Goal: Task Accomplishment & Management: Manage account settings

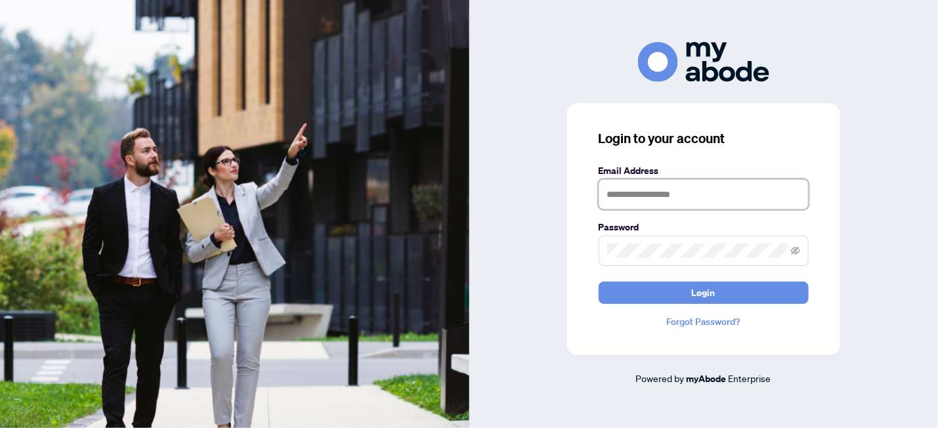
type input "**********"
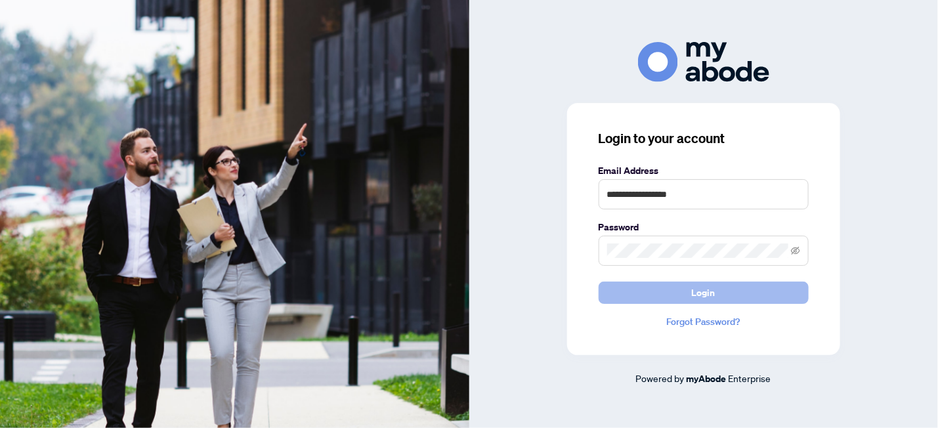
click at [705, 295] on span "Login" at bounding box center [704, 292] width 24 height 21
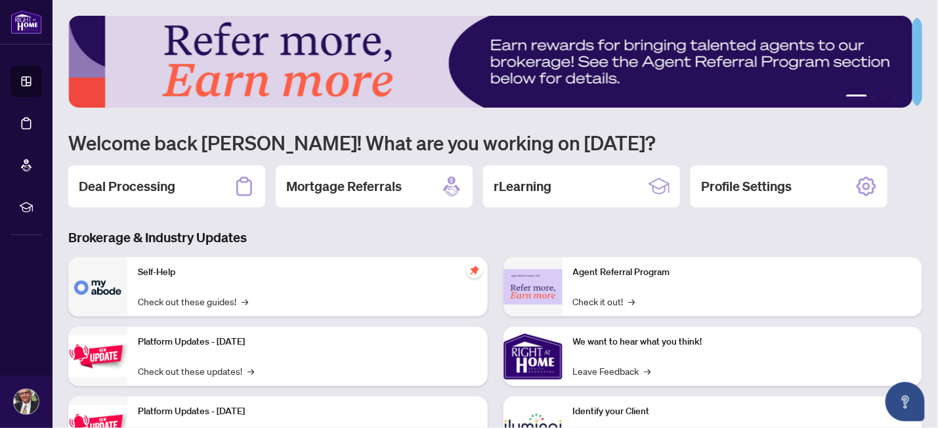
click at [126, 185] on h2 "Deal Processing" at bounding box center [127, 186] width 97 height 18
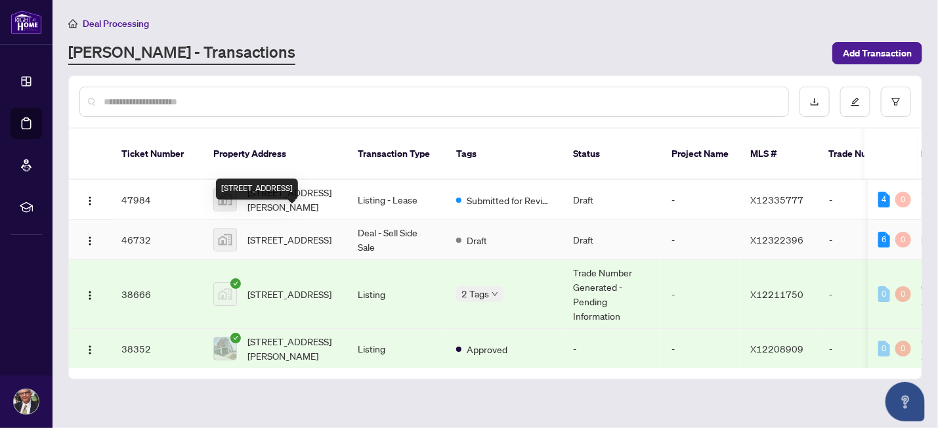
click at [301, 232] on span "[STREET_ADDRESS]" at bounding box center [290, 239] width 84 height 14
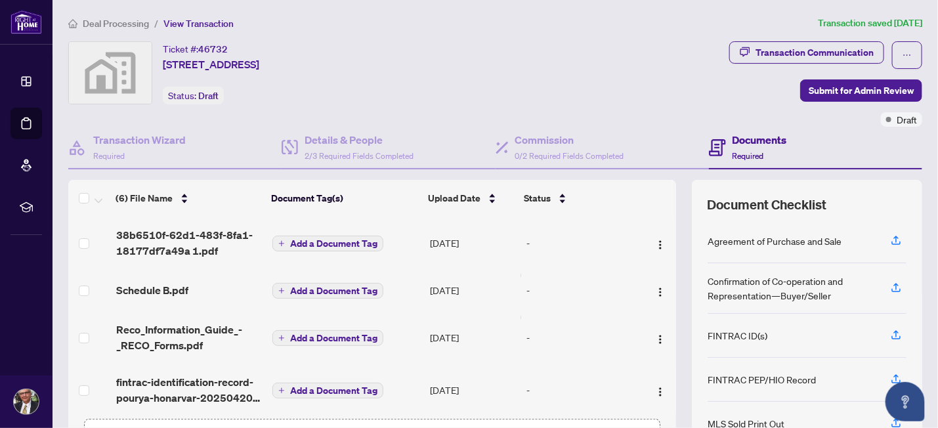
click at [319, 239] on span "Add a Document Tag" at bounding box center [333, 243] width 87 height 9
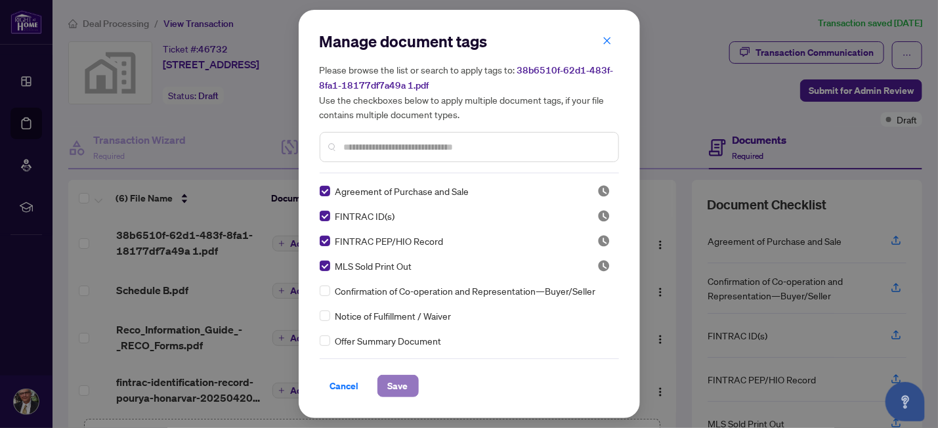
click at [396, 389] on span "Save" at bounding box center [398, 386] width 20 height 21
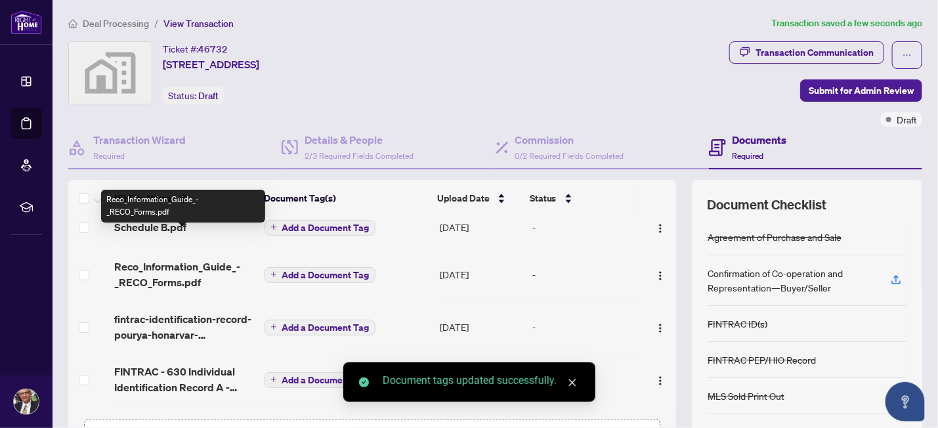
scroll to position [115, 0]
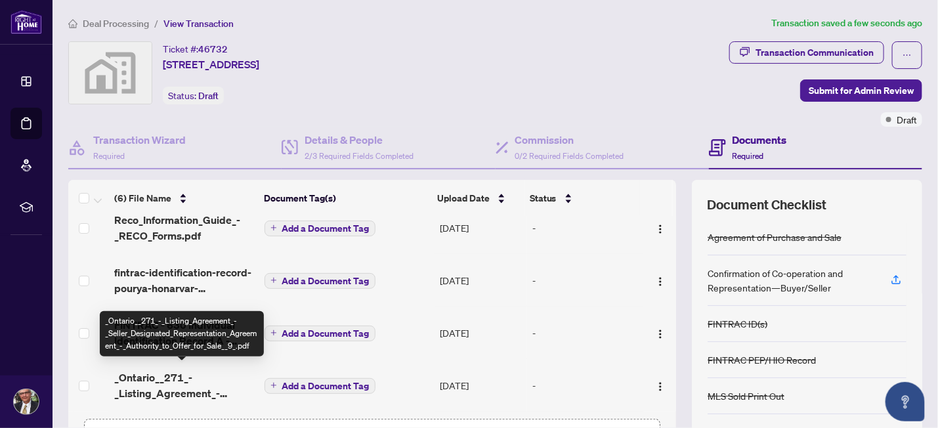
click at [147, 370] on span "_Ontario__271_-_Listing_Agreement_-_Seller_Designated_Representation_Agreement_…" at bounding box center [183, 386] width 139 height 32
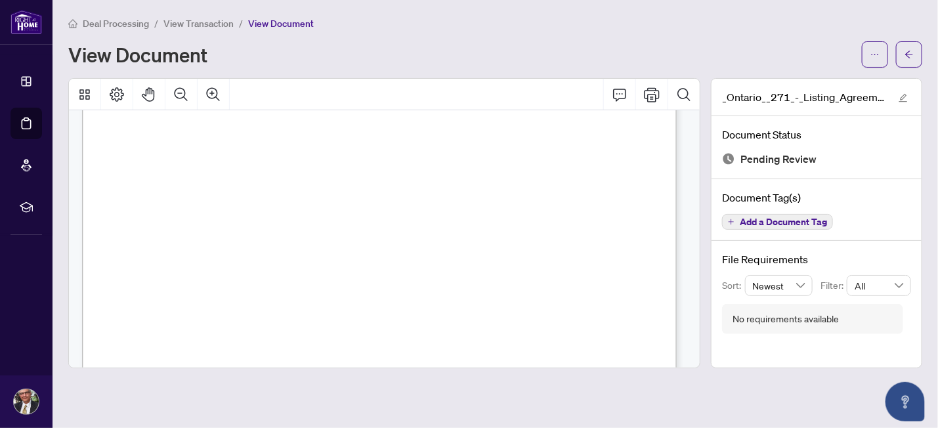
scroll to position [69, 0]
click at [571, 54] on div "View Document" at bounding box center [461, 54] width 786 height 21
click at [911, 55] on icon "arrow-left" at bounding box center [909, 54] width 9 height 9
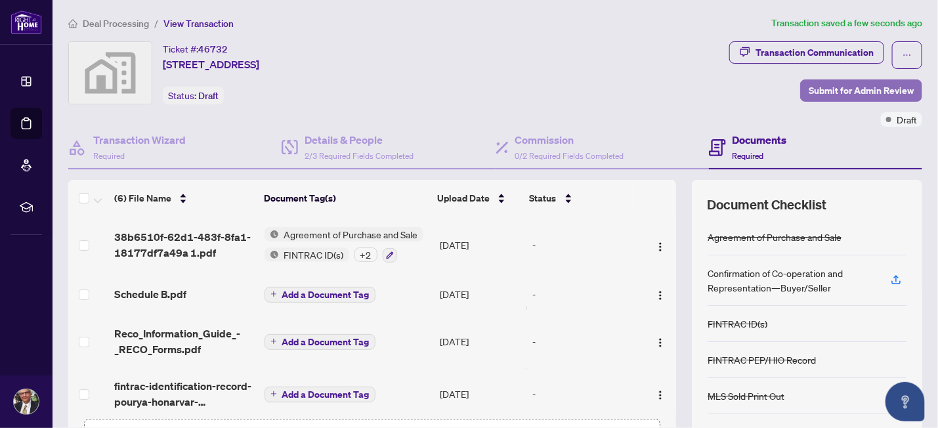
click at [840, 89] on span "Submit for Admin Review" at bounding box center [861, 90] width 105 height 21
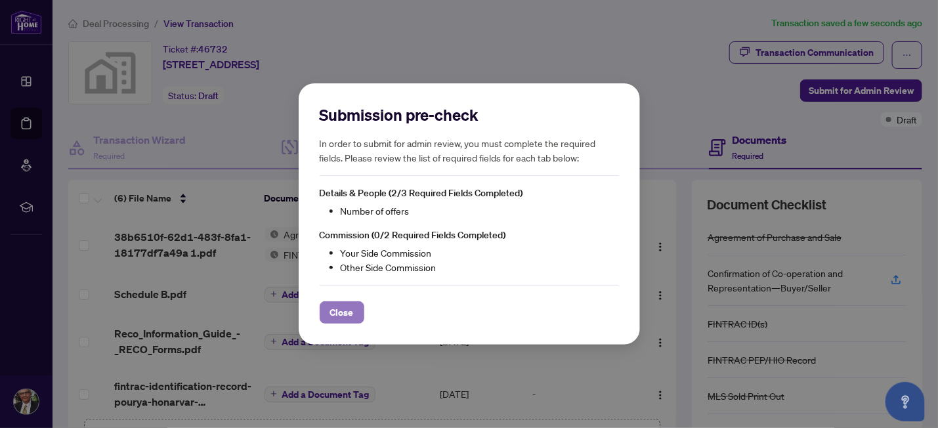
click at [337, 309] on span "Close" at bounding box center [342, 312] width 24 height 21
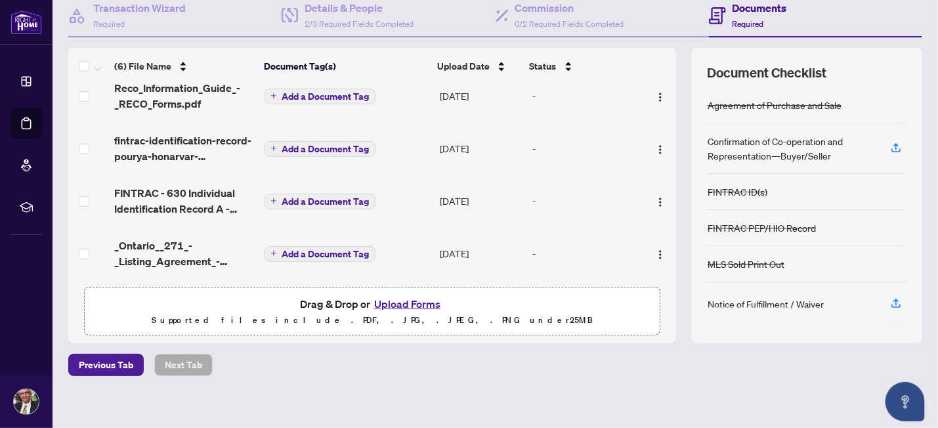
scroll to position [138, 0]
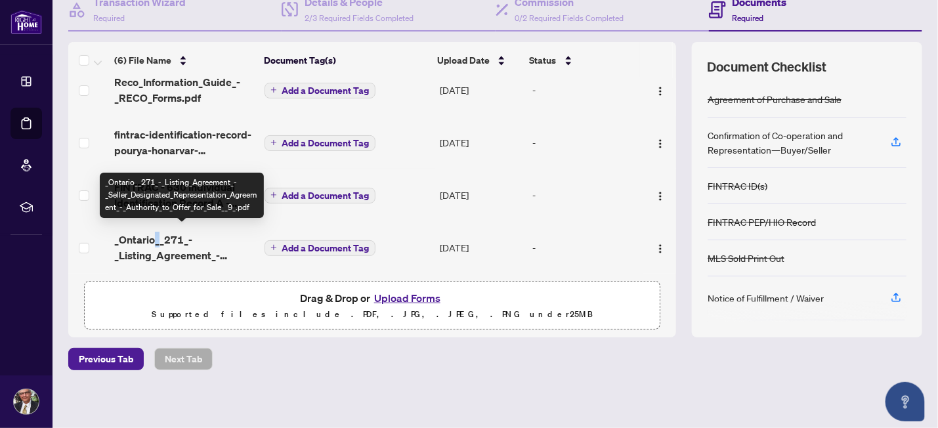
click at [156, 232] on span "_Ontario__271_-_Listing_Agreement_-_Seller_Designated_Representation_Agreement_…" at bounding box center [183, 248] width 139 height 32
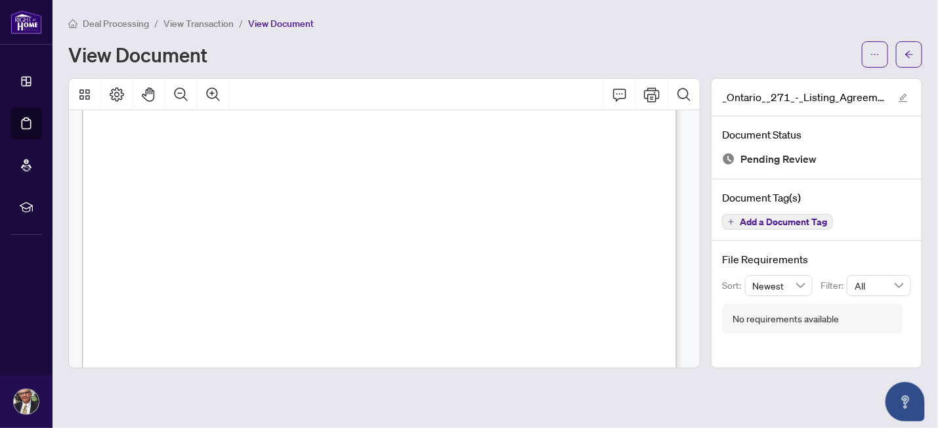
scroll to position [3707, 0]
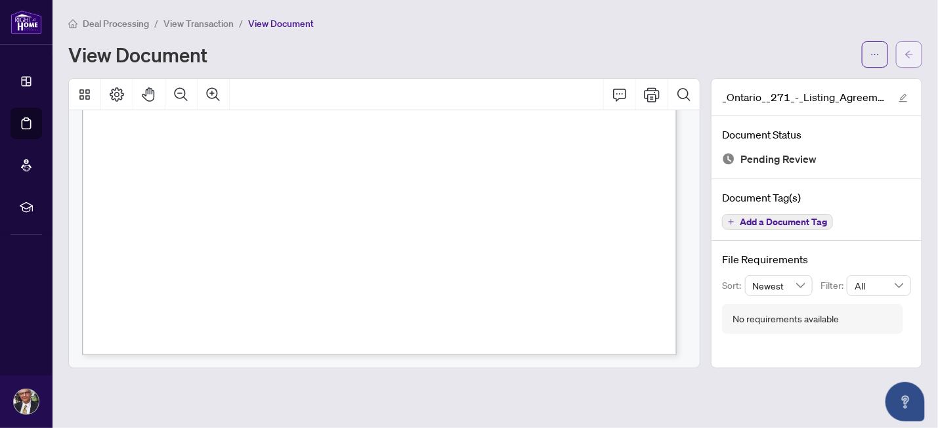
click at [911, 51] on icon "arrow-left" at bounding box center [909, 54] width 9 height 9
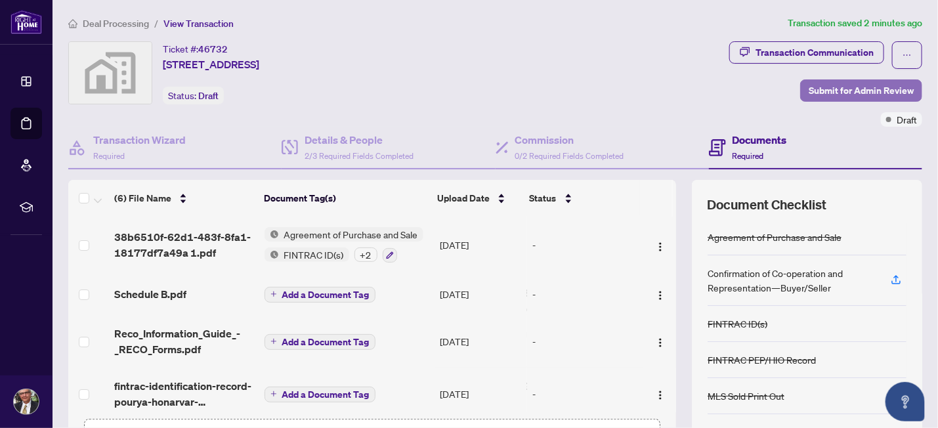
click at [831, 89] on span "Submit for Admin Review" at bounding box center [861, 90] width 105 height 21
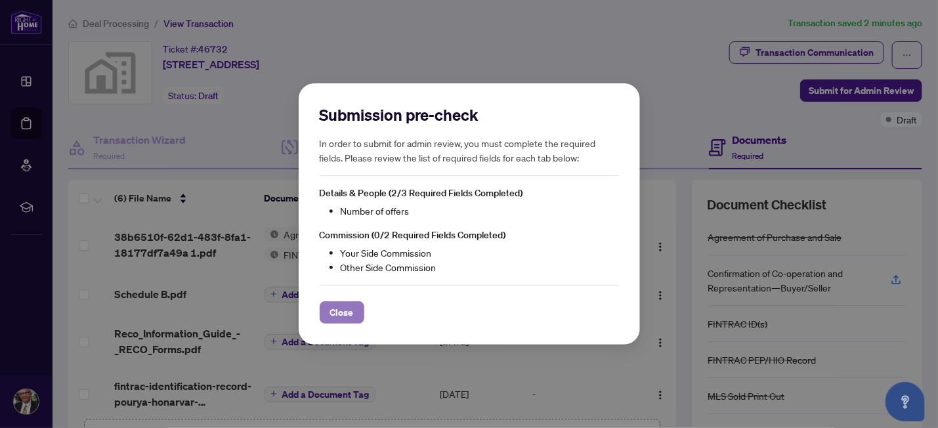
click at [345, 311] on span "Close" at bounding box center [342, 312] width 24 height 21
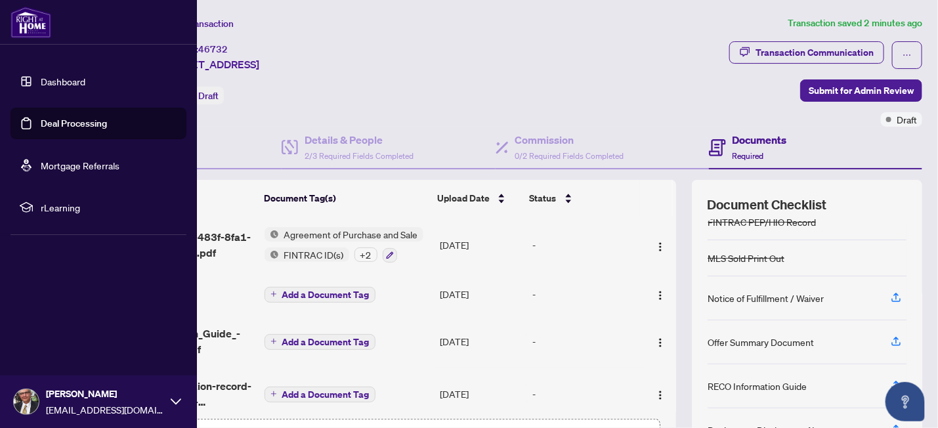
click at [64, 120] on link "Deal Processing" at bounding box center [74, 124] width 66 height 12
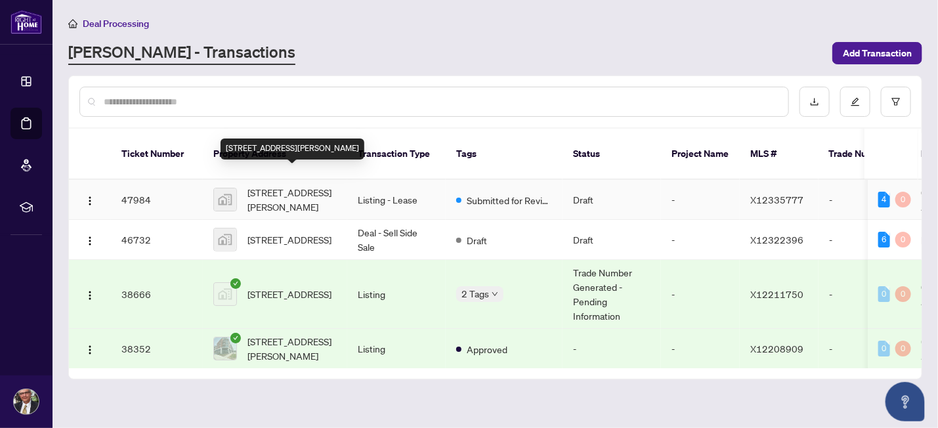
click at [271, 185] on span "[STREET_ADDRESS][PERSON_NAME]" at bounding box center [292, 199] width 89 height 29
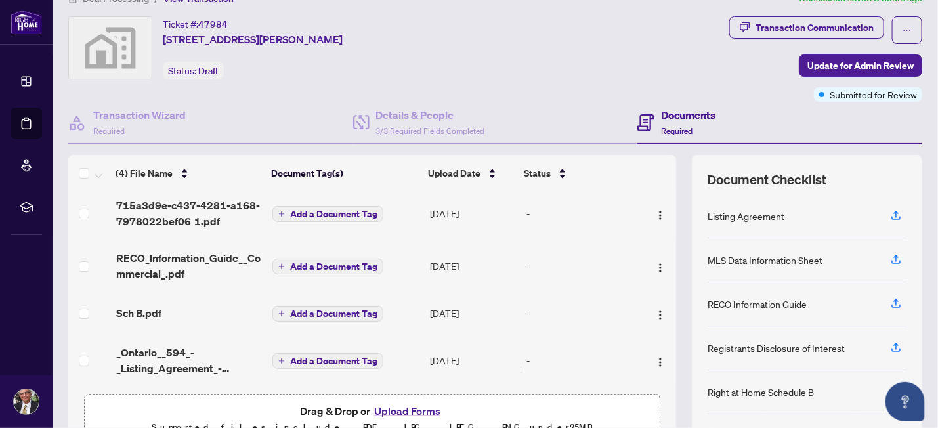
scroll to position [1, 0]
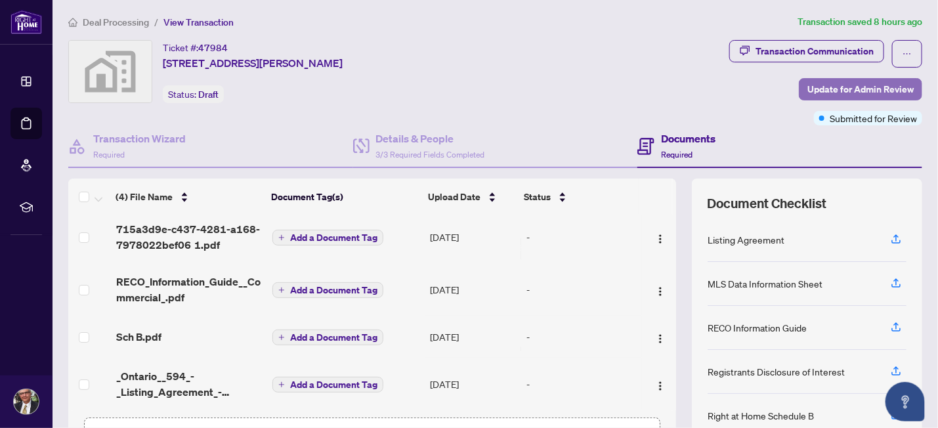
click at [829, 81] on span "Update for Admin Review" at bounding box center [861, 89] width 106 height 21
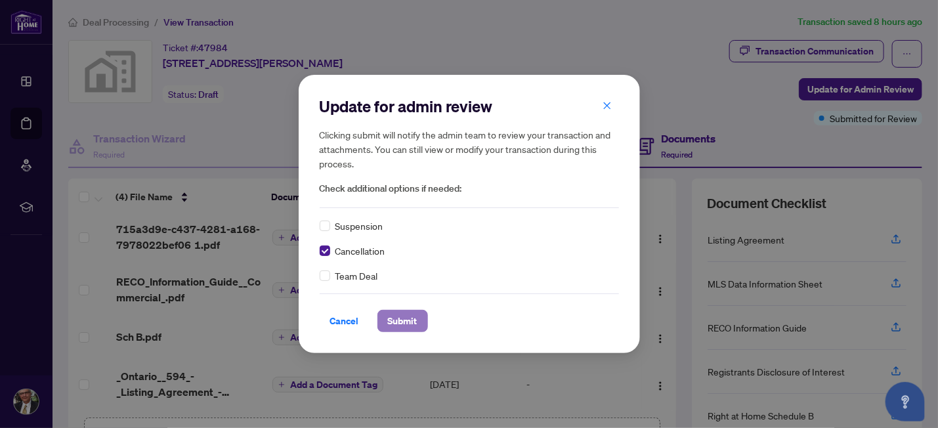
click at [405, 321] on span "Submit" at bounding box center [403, 321] width 30 height 21
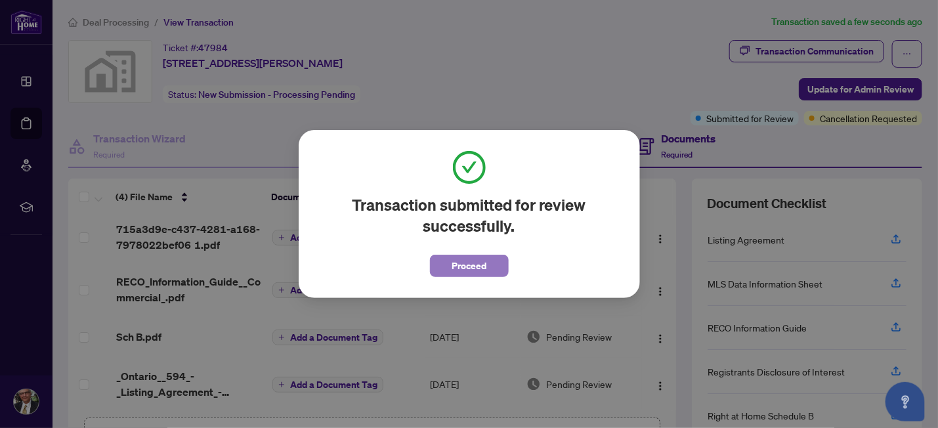
click at [467, 265] on span "Proceed" at bounding box center [469, 265] width 35 height 21
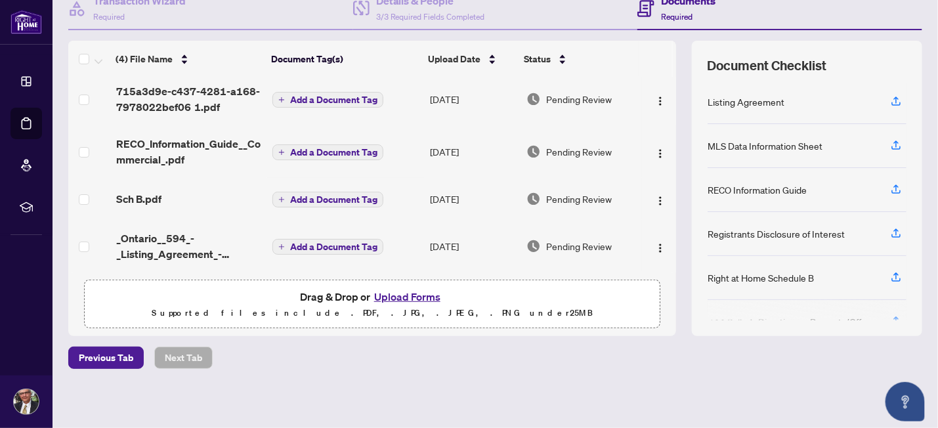
scroll to position [0, 0]
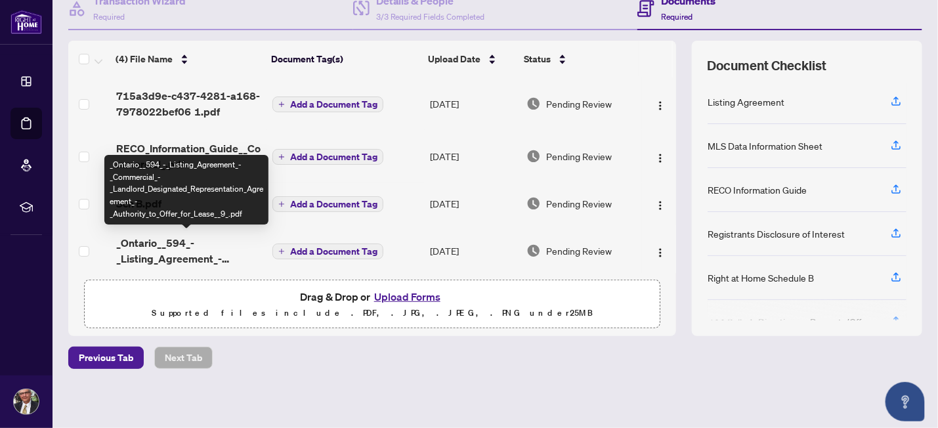
click at [142, 242] on span "_Ontario__594_-_Listing_Agreement_-_Commercial_-_Landlord_Designated_Representa…" at bounding box center [189, 251] width 146 height 32
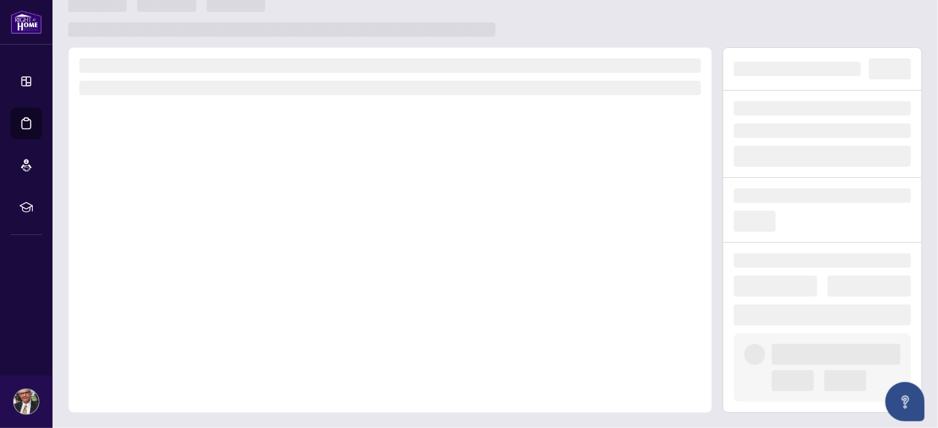
click at [142, 242] on div at bounding box center [390, 230] width 644 height 366
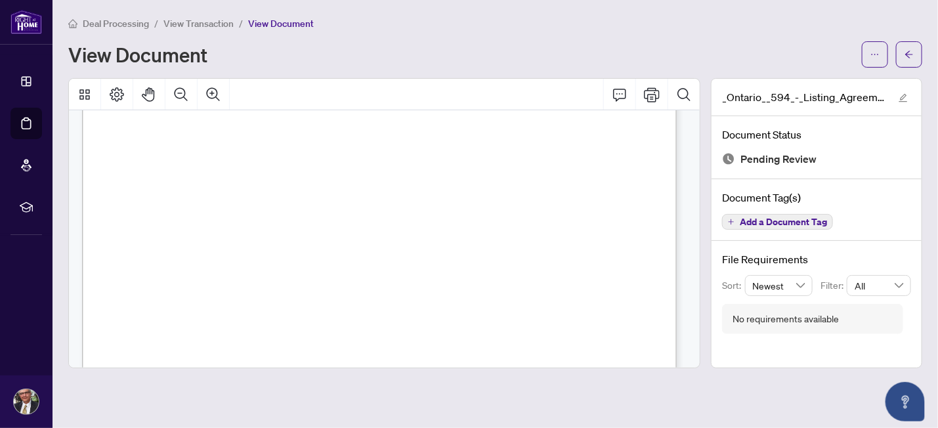
scroll to position [691, 0]
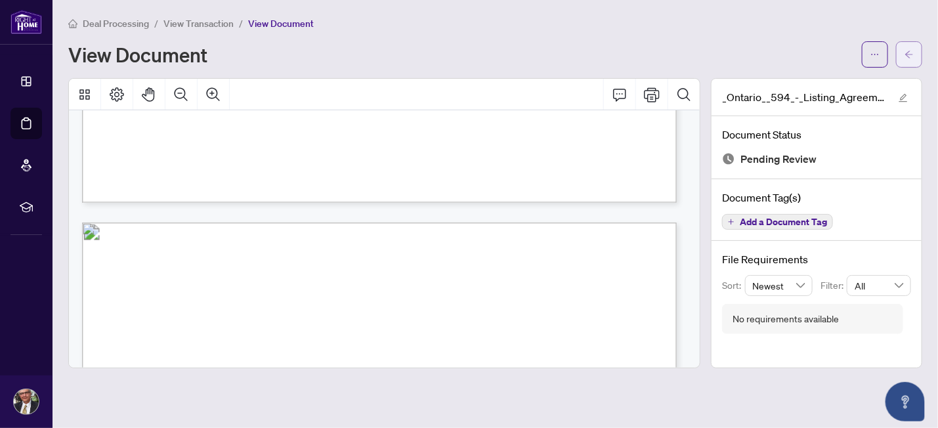
click at [909, 51] on icon "arrow-left" at bounding box center [909, 54] width 8 height 7
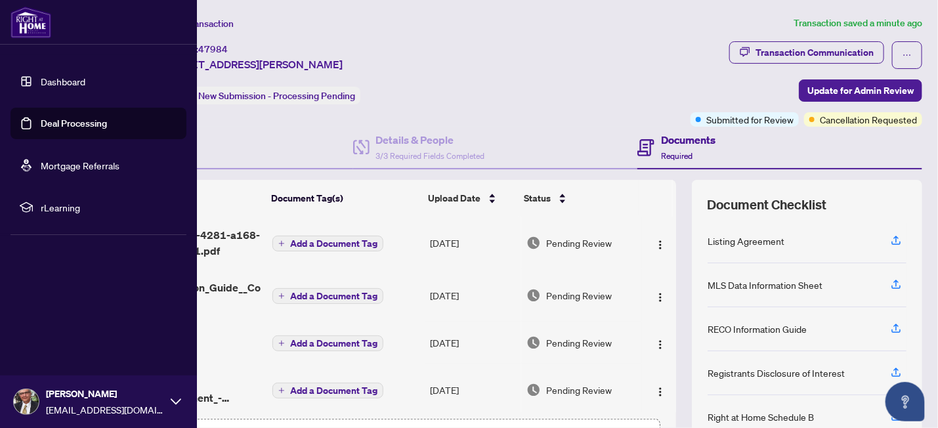
click at [41, 120] on link "Deal Processing" at bounding box center [74, 124] width 66 height 12
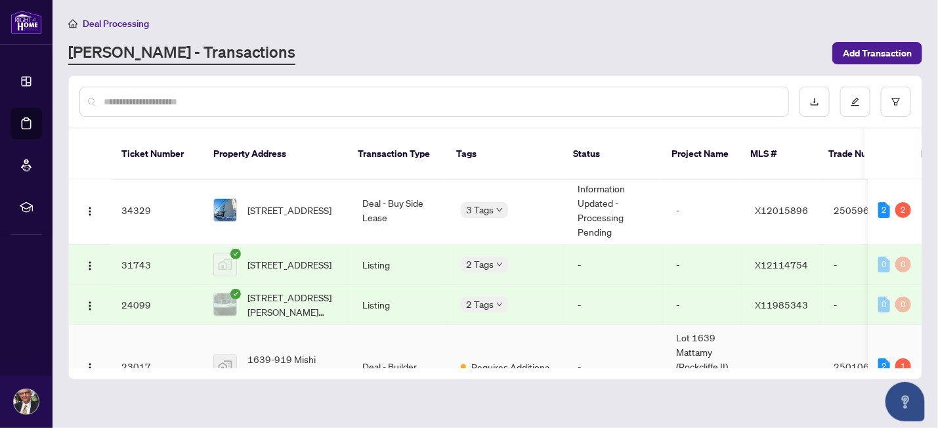
scroll to position [207, 0]
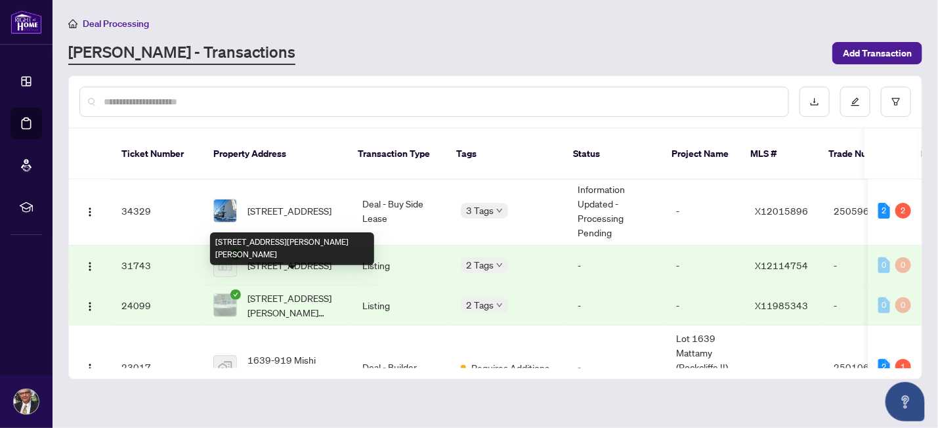
click at [286, 291] on span "[STREET_ADDRESS][PERSON_NAME][PERSON_NAME]" at bounding box center [295, 305] width 94 height 29
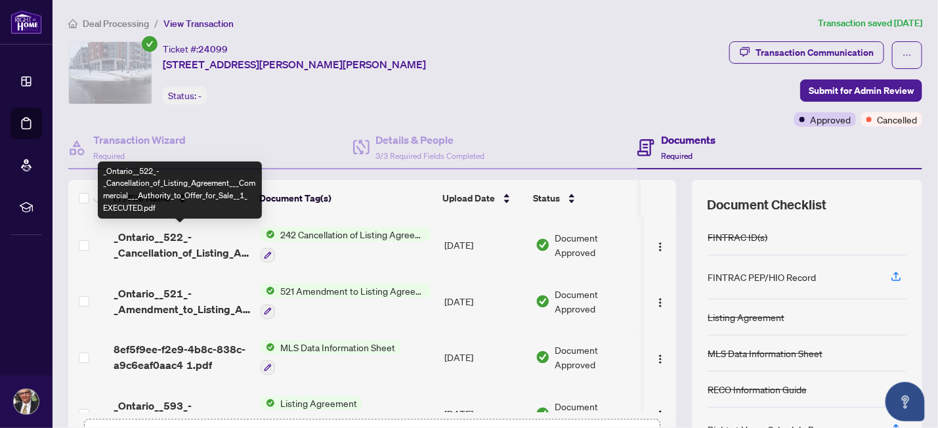
click at [171, 231] on span "_Ontario__522_-_Cancellation_of_Listing_Agreement___Commercial___Authority_to_O…" at bounding box center [182, 245] width 137 height 32
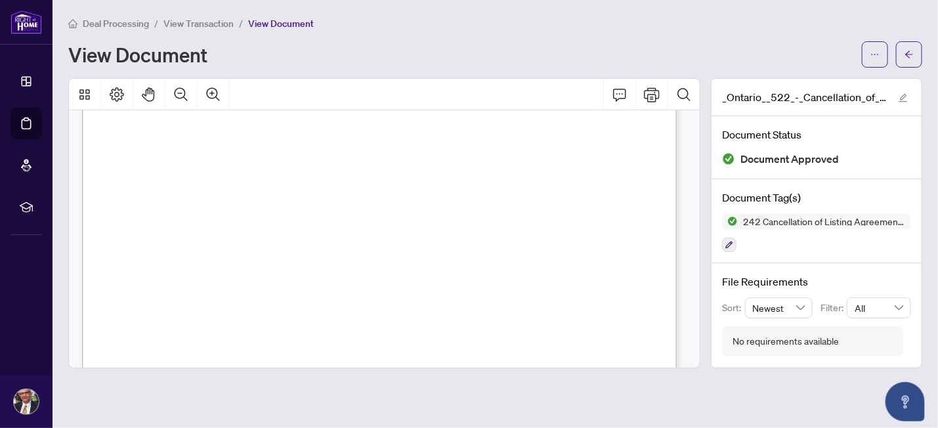
scroll to position [207, 0]
click at [909, 51] on icon "arrow-left" at bounding box center [909, 54] width 9 height 9
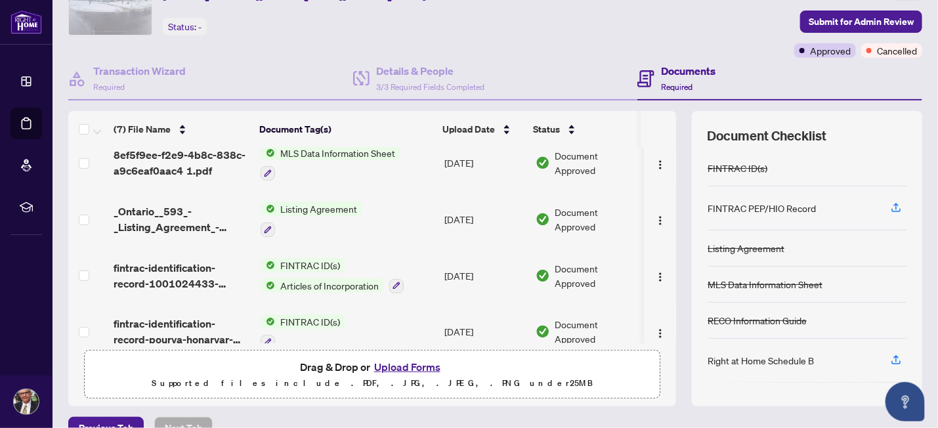
scroll to position [57, 0]
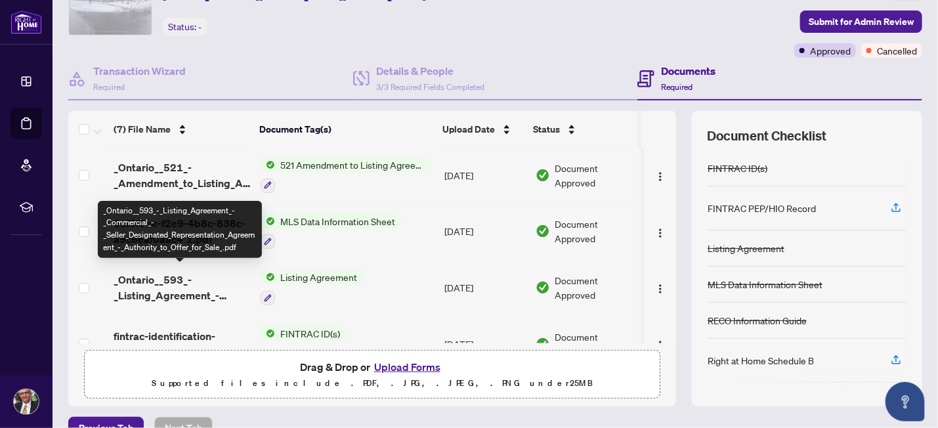
click at [150, 277] on span "_Ontario__593_-_Listing_Agreement_-_Commercial_-_Seller_Designated_Representati…" at bounding box center [182, 288] width 137 height 32
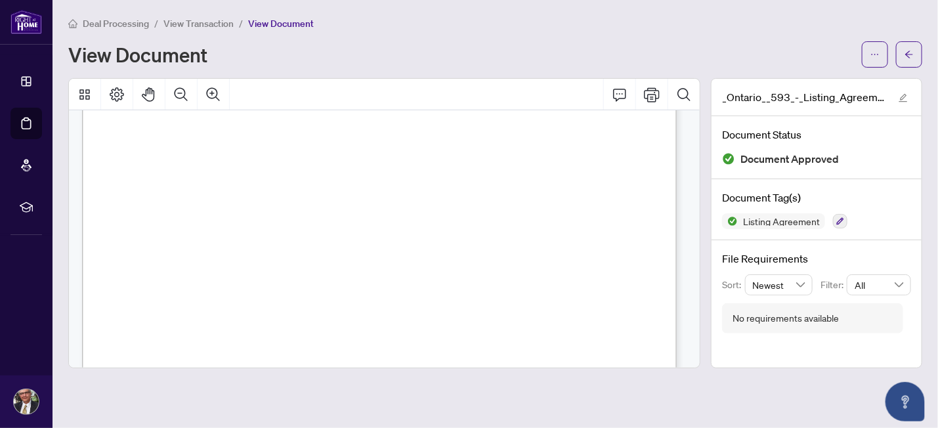
scroll to position [207, 0]
click at [909, 54] on icon "arrow-left" at bounding box center [909, 54] width 9 height 9
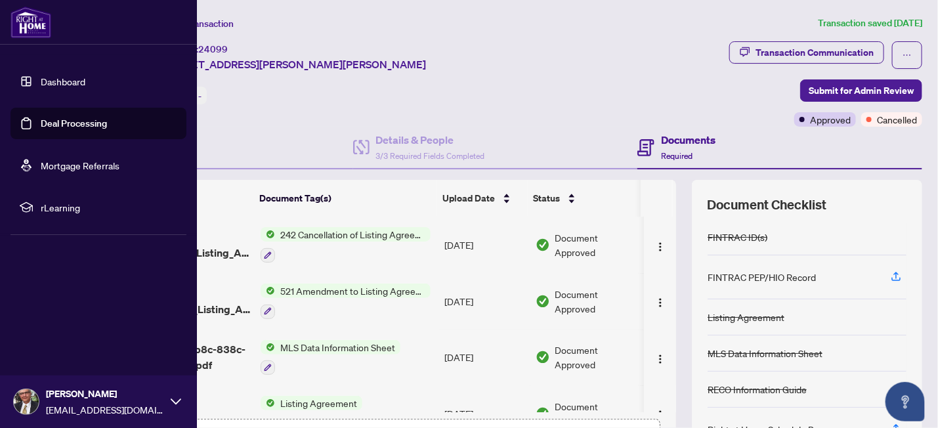
click at [41, 122] on link "Deal Processing" at bounding box center [74, 124] width 66 height 12
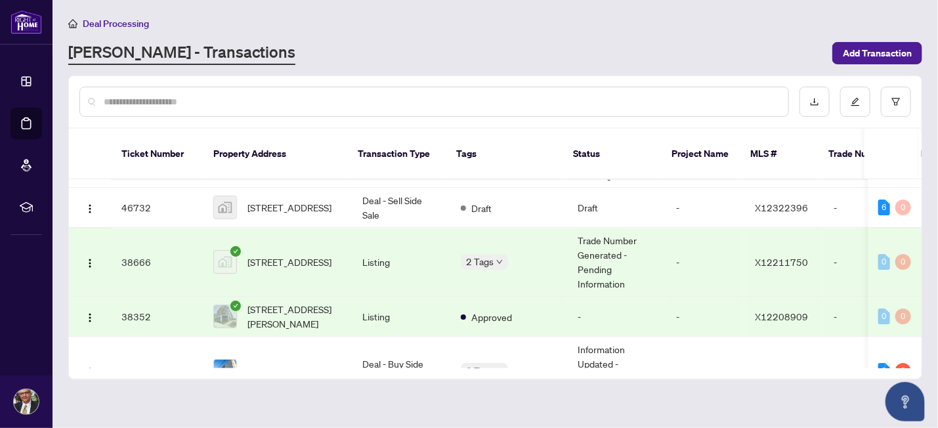
scroll to position [69, 0]
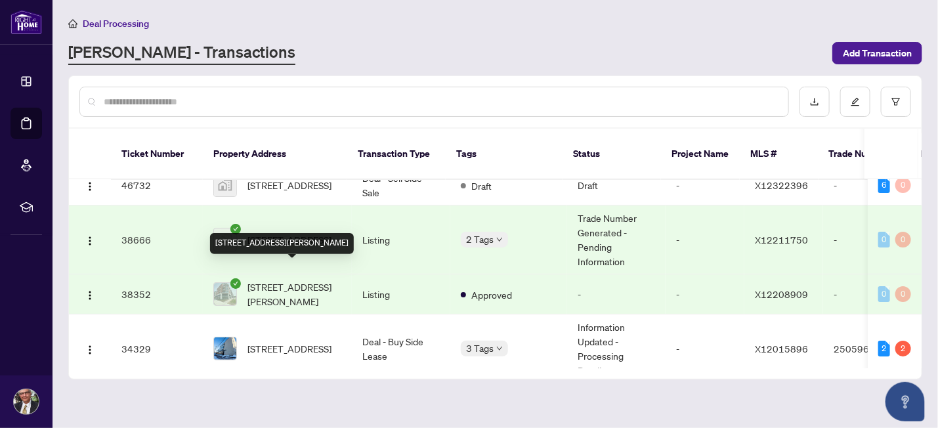
click at [295, 280] on span "[STREET_ADDRESS][PERSON_NAME]" at bounding box center [295, 294] width 94 height 29
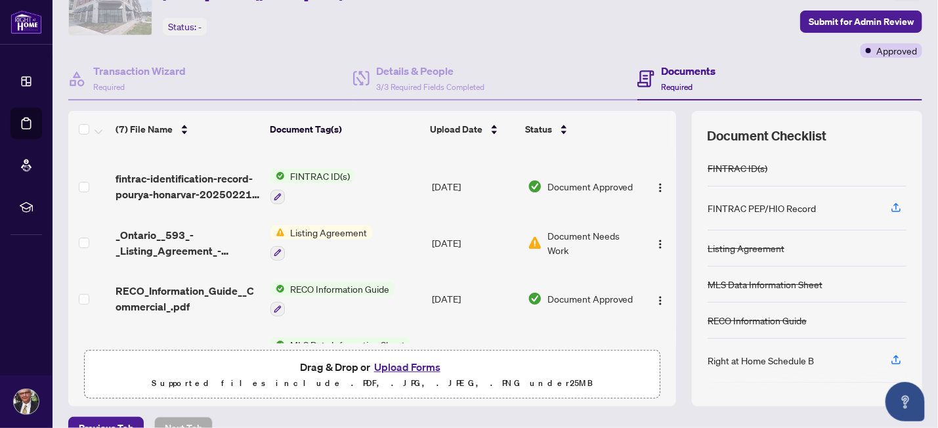
scroll to position [126, 0]
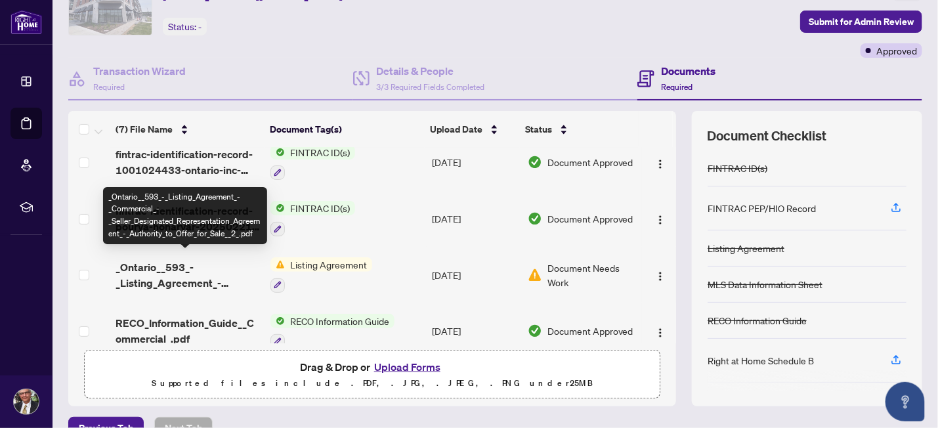
click at [173, 259] on span "_Ontario__593_-_Listing_Agreement_-_Commercial_-_Seller_Designated_Representati…" at bounding box center [188, 275] width 144 height 32
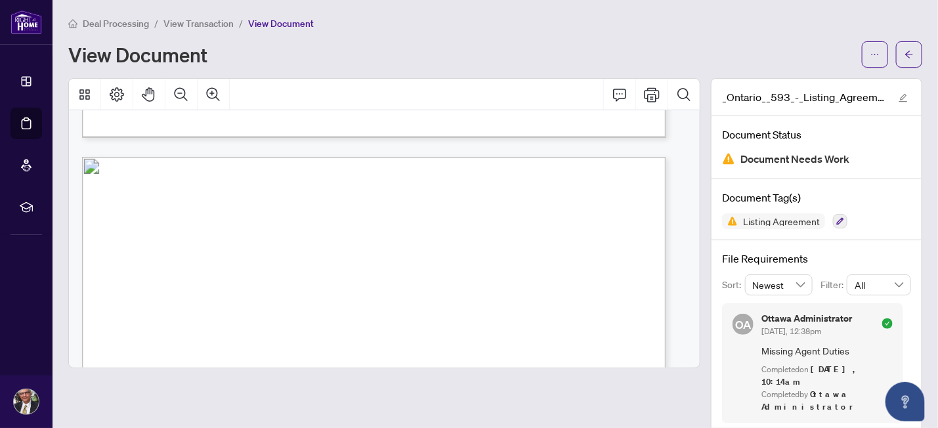
scroll to position [2419, 0]
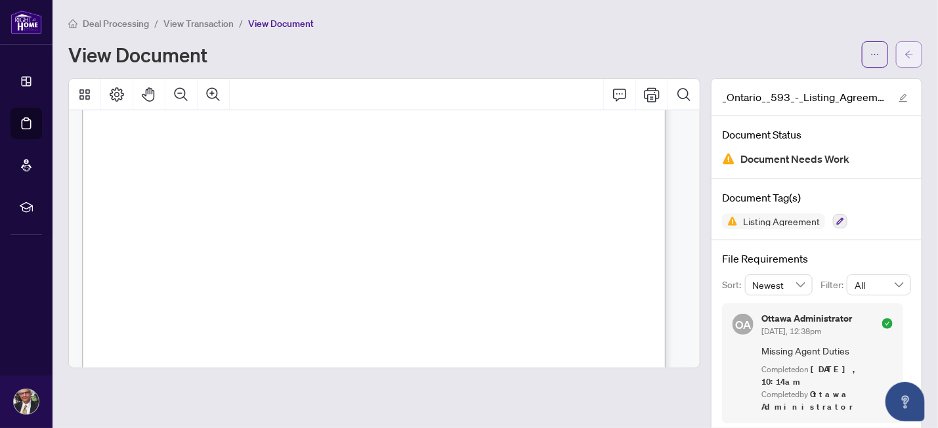
click at [904, 50] on button "button" at bounding box center [909, 54] width 26 height 26
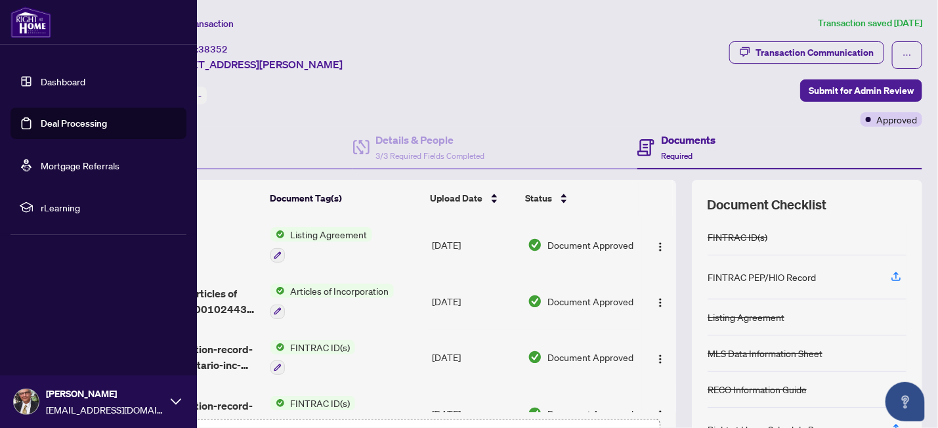
click at [41, 121] on link "Deal Processing" at bounding box center [74, 124] width 66 height 12
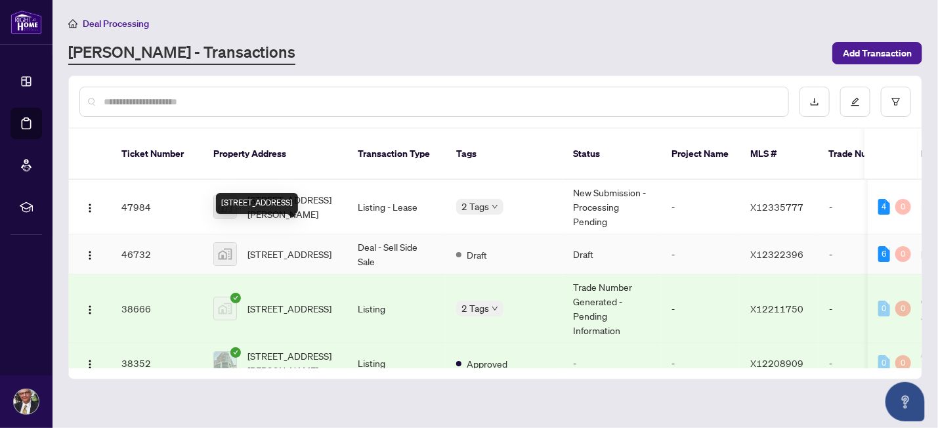
click at [290, 247] on span "[STREET_ADDRESS]" at bounding box center [290, 254] width 84 height 14
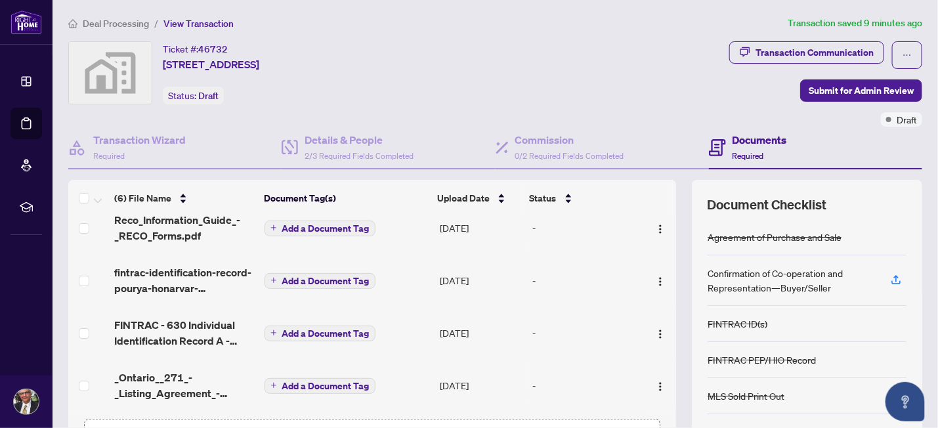
click at [739, 138] on h4 "Documents" at bounding box center [760, 140] width 54 height 16
click at [740, 152] on span "Required" at bounding box center [749, 156] width 32 height 10
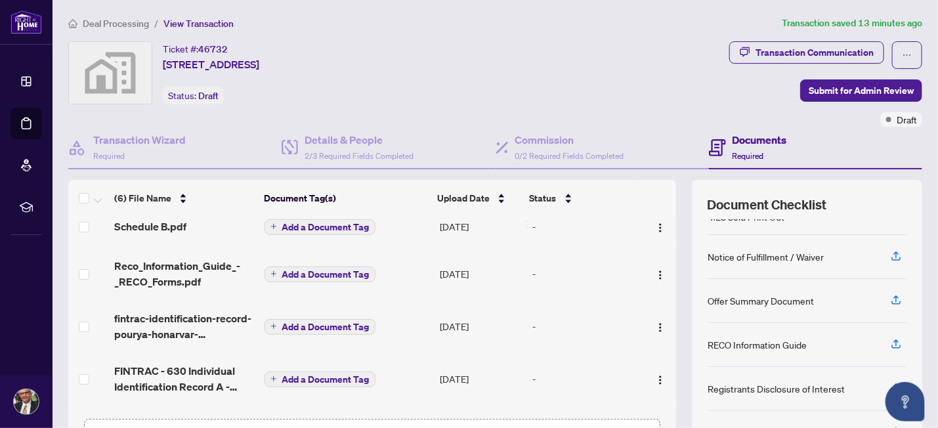
scroll to position [46, 0]
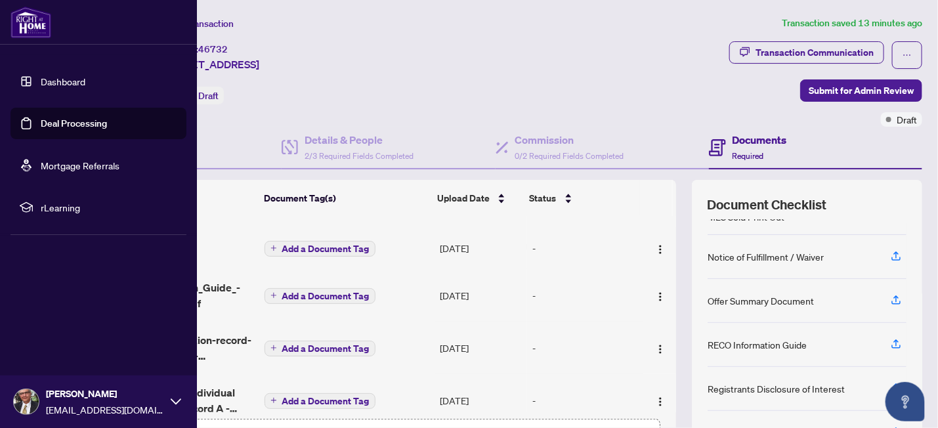
click at [49, 121] on link "Deal Processing" at bounding box center [74, 124] width 66 height 12
